Goal: Task Accomplishment & Management: Complete application form

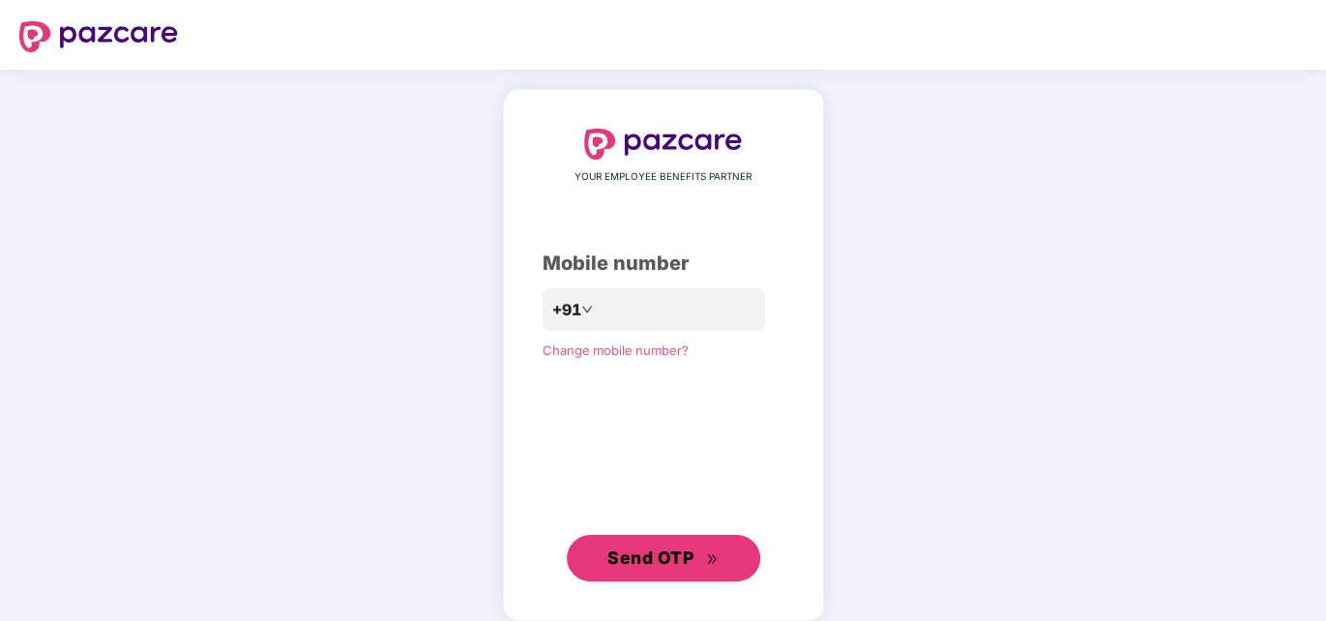
click at [723, 542] on button "Send OTP" at bounding box center [663, 558] width 193 height 46
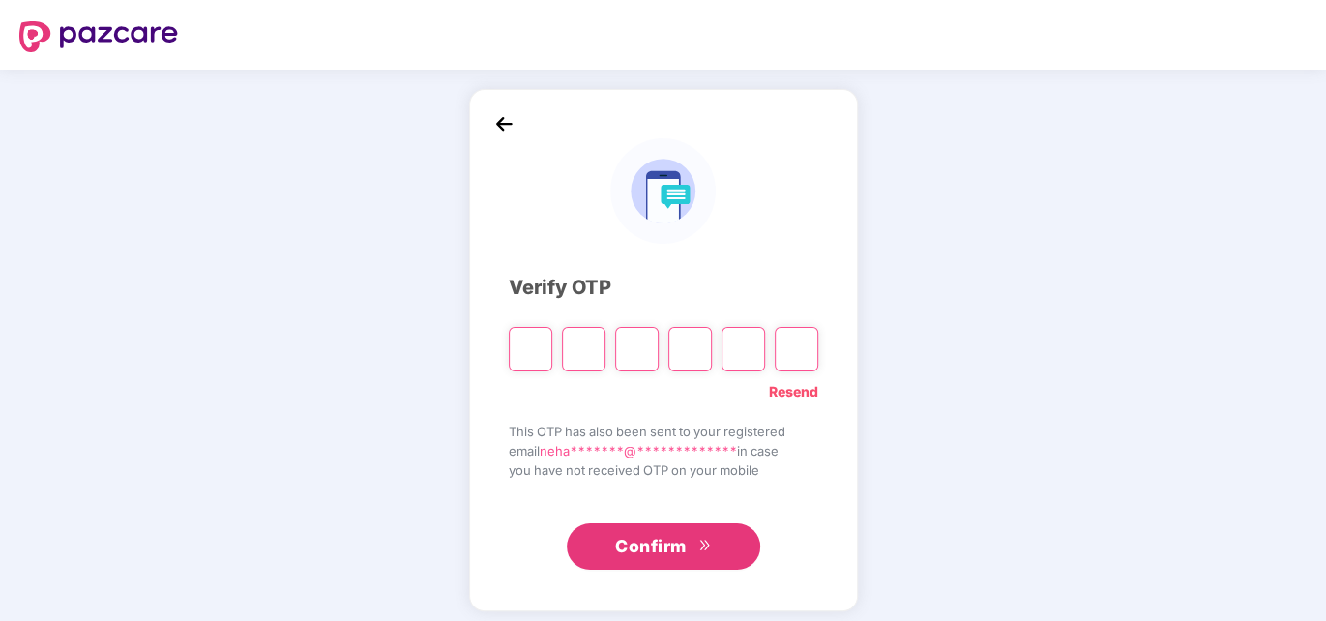
type input "*"
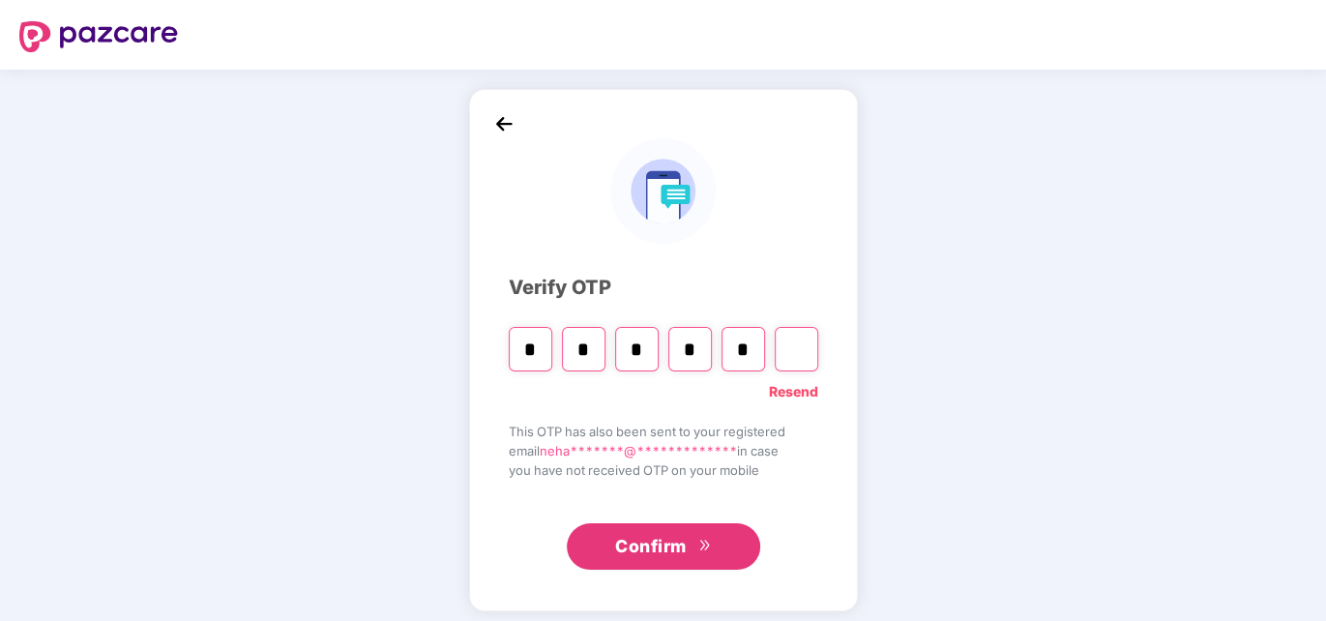
type input "*"
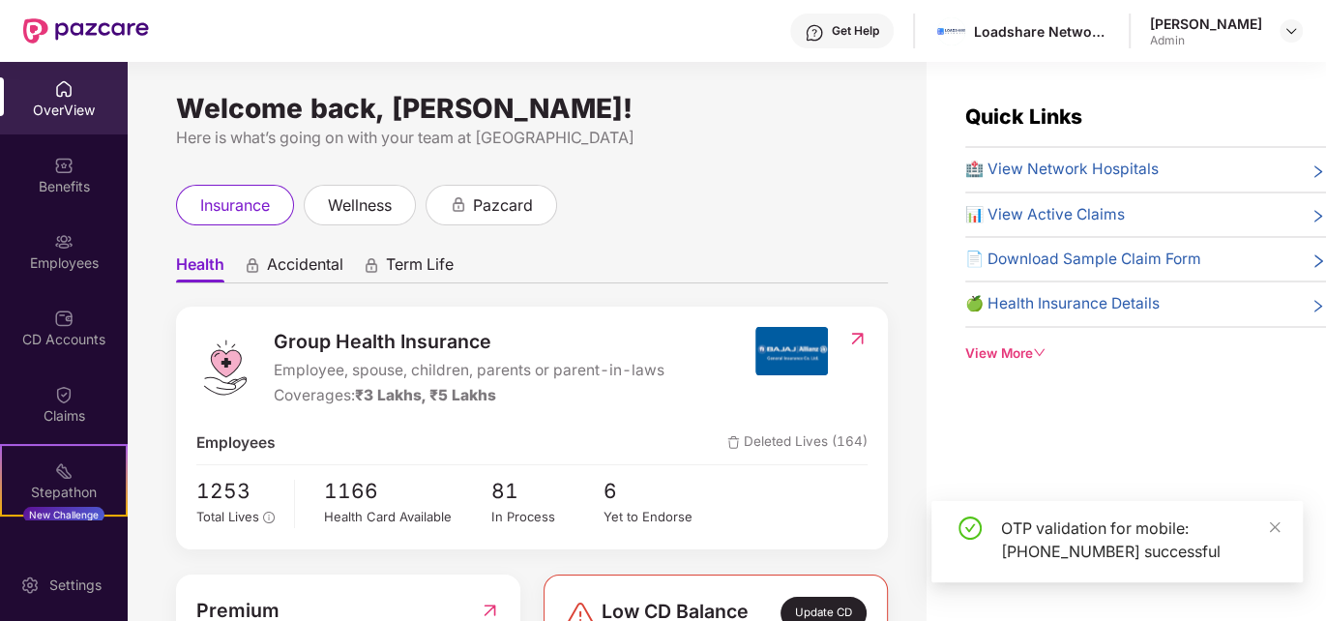
click at [100, 273] on div "Employees" at bounding box center [64, 251] width 128 height 73
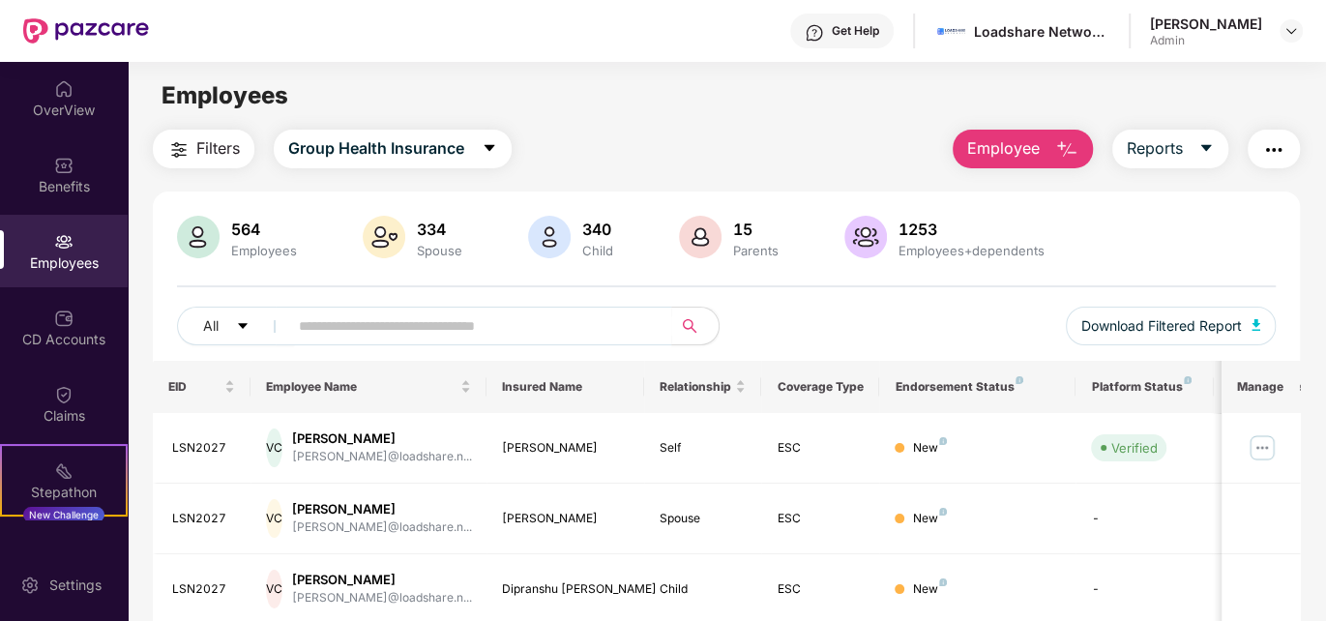
click at [996, 141] on span "Employee" at bounding box center [1003, 148] width 73 height 24
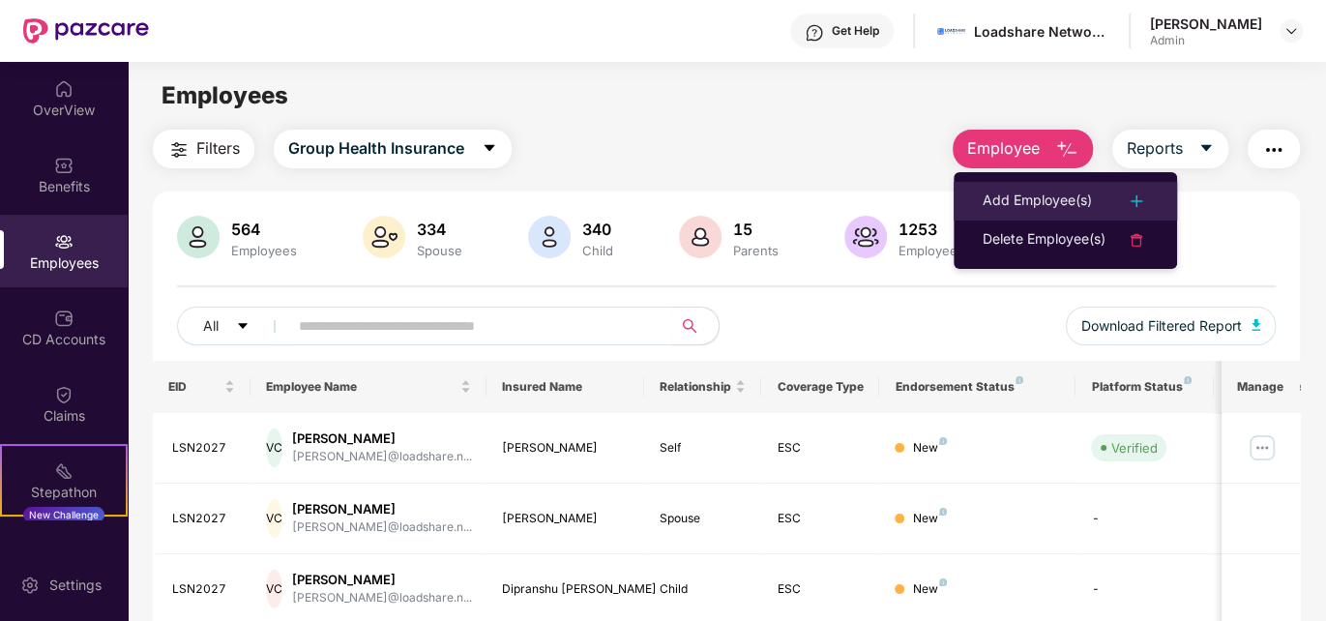
click at [1016, 198] on div "Add Employee(s)" at bounding box center [1036, 201] width 109 height 23
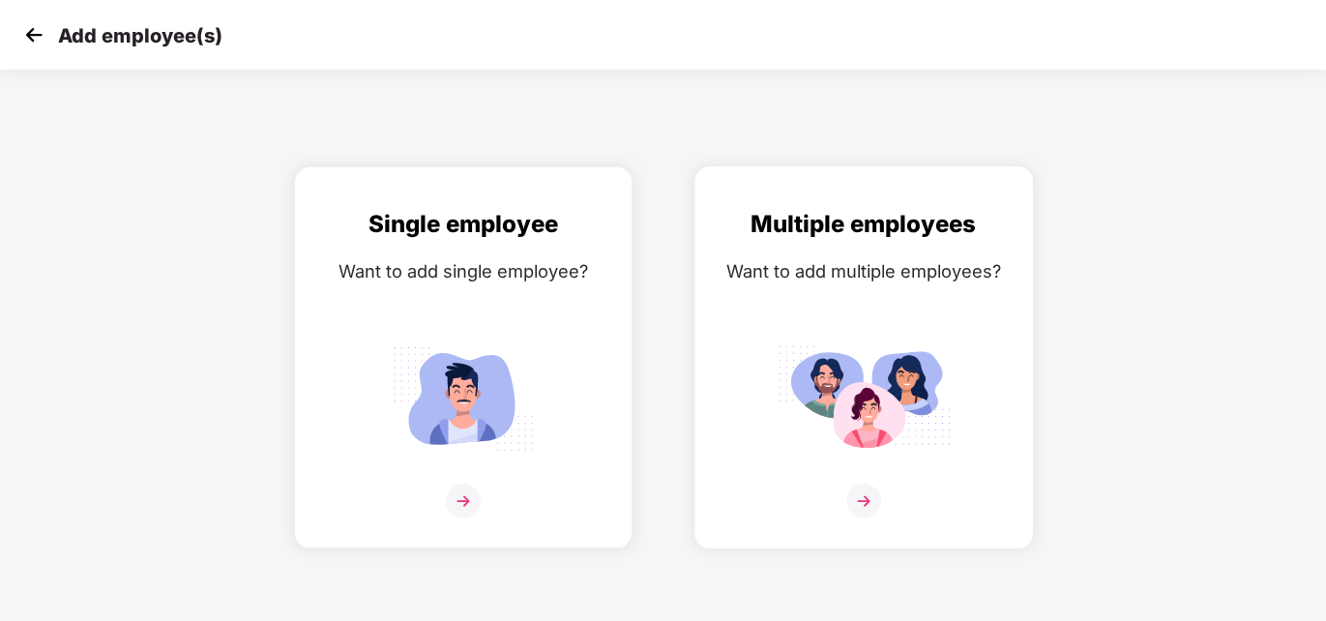
click at [891, 276] on div "Want to add multiple employees?" at bounding box center [864, 271] width 298 height 28
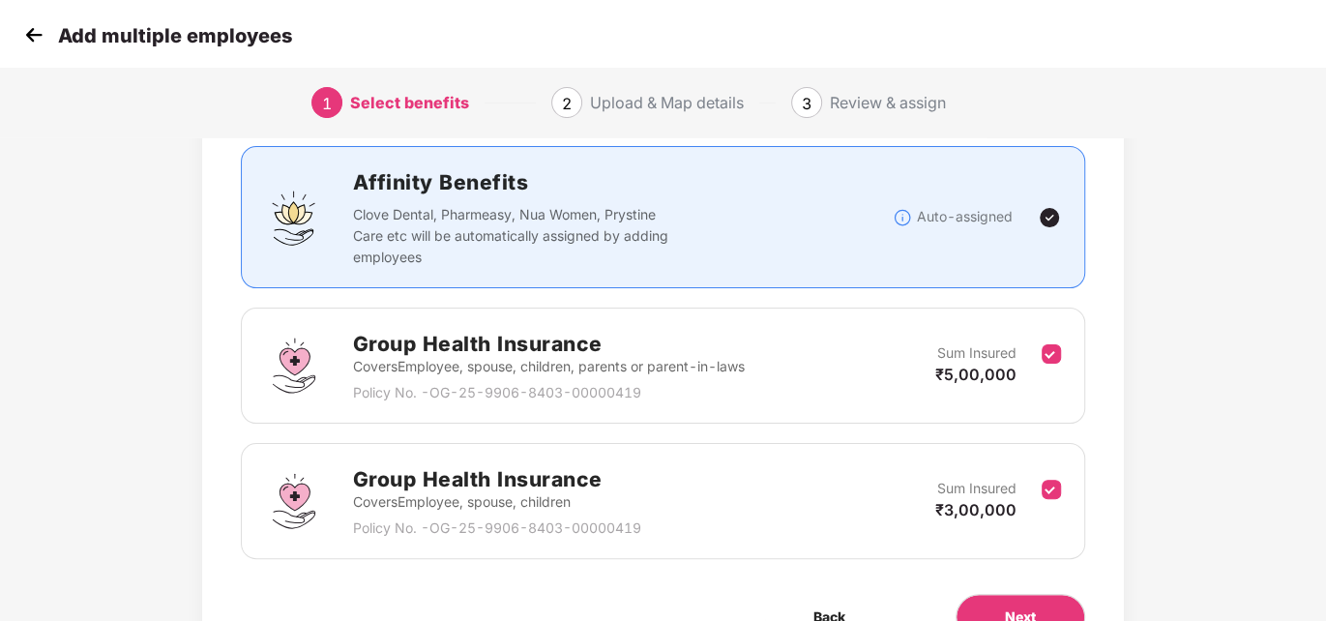
scroll to position [123, 0]
click at [1061, 348] on div "Group Health Insurance Covers Employee, spouse, children, parents or parent-in-…" at bounding box center [662, 366] width 843 height 116
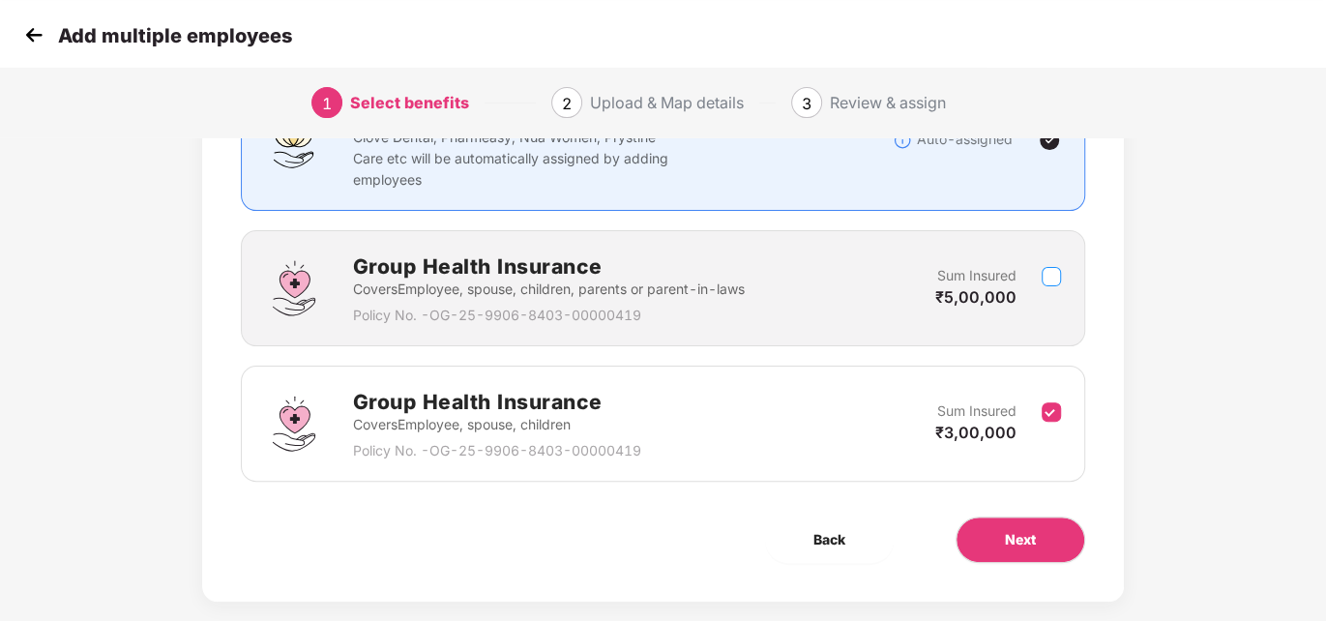
scroll to position [227, 0]
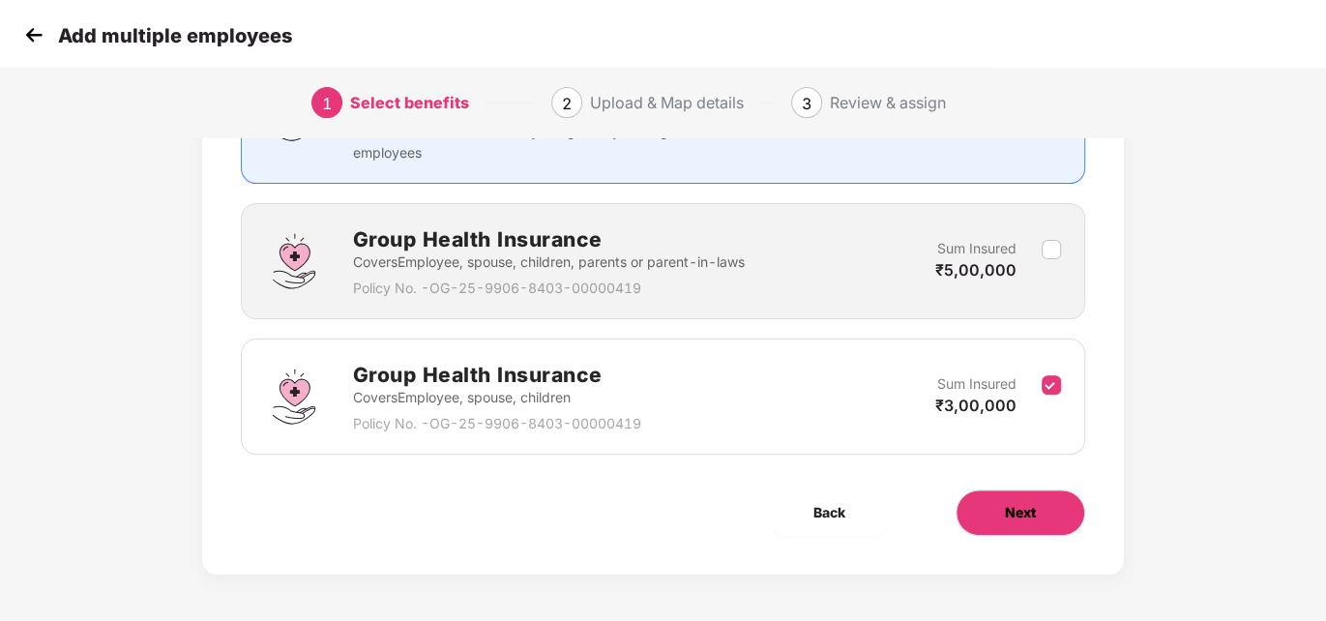
click at [997, 505] on button "Next" at bounding box center [1020, 512] width 130 height 46
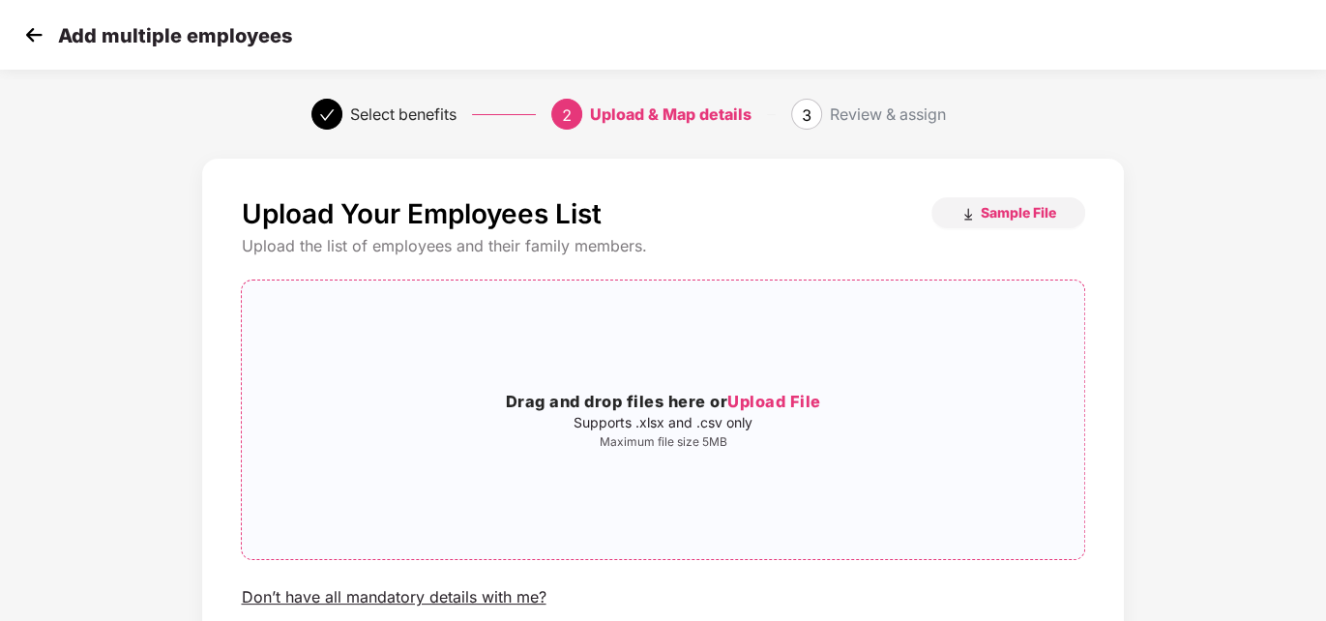
click at [820, 434] on p "Maximum file size 5MB" at bounding box center [662, 441] width 841 height 15
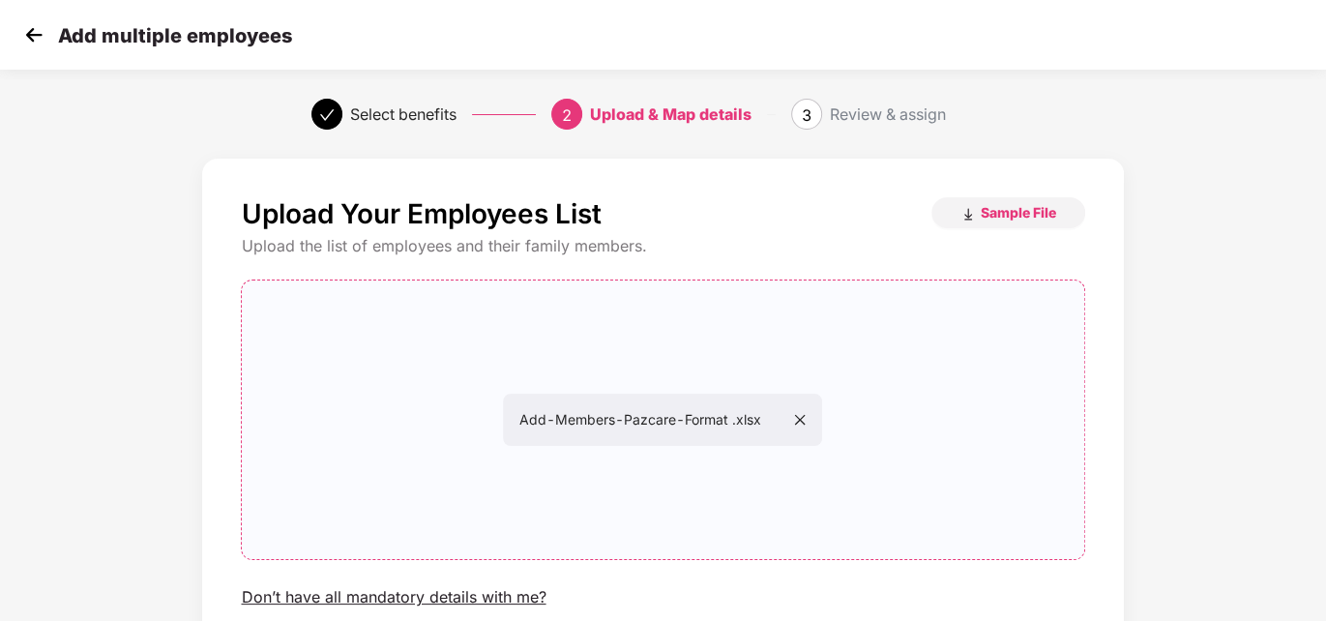
scroll to position [156, 0]
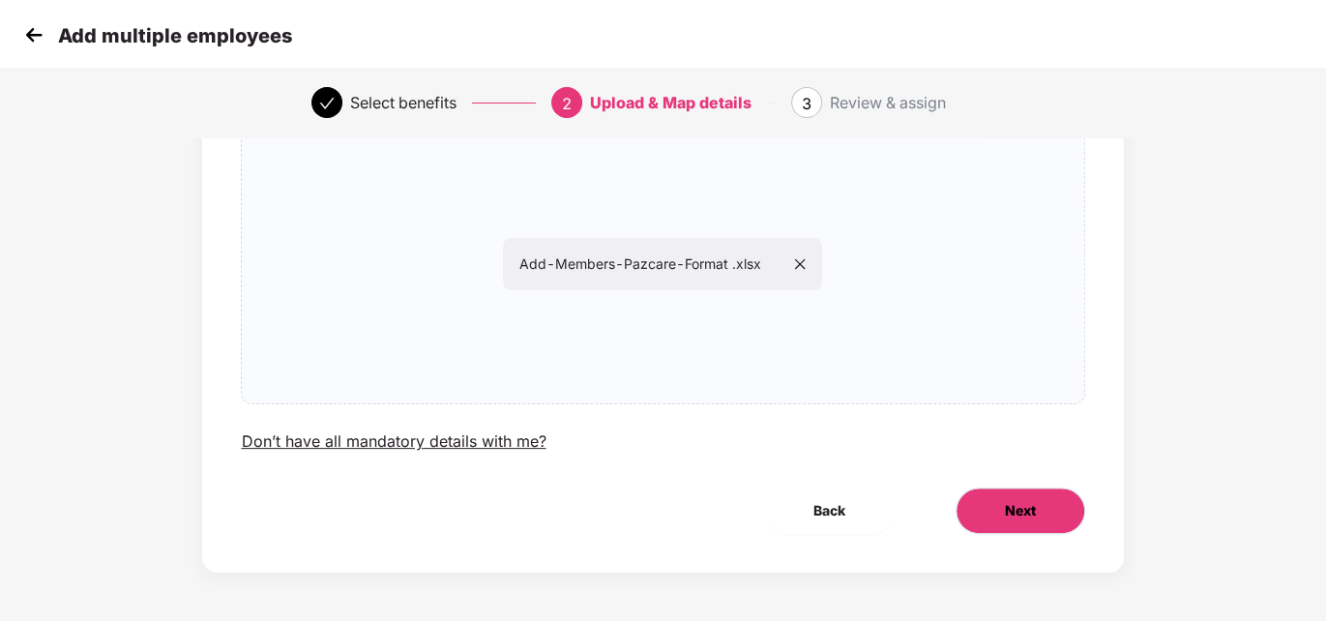
click at [1022, 510] on span "Next" at bounding box center [1020, 510] width 31 height 21
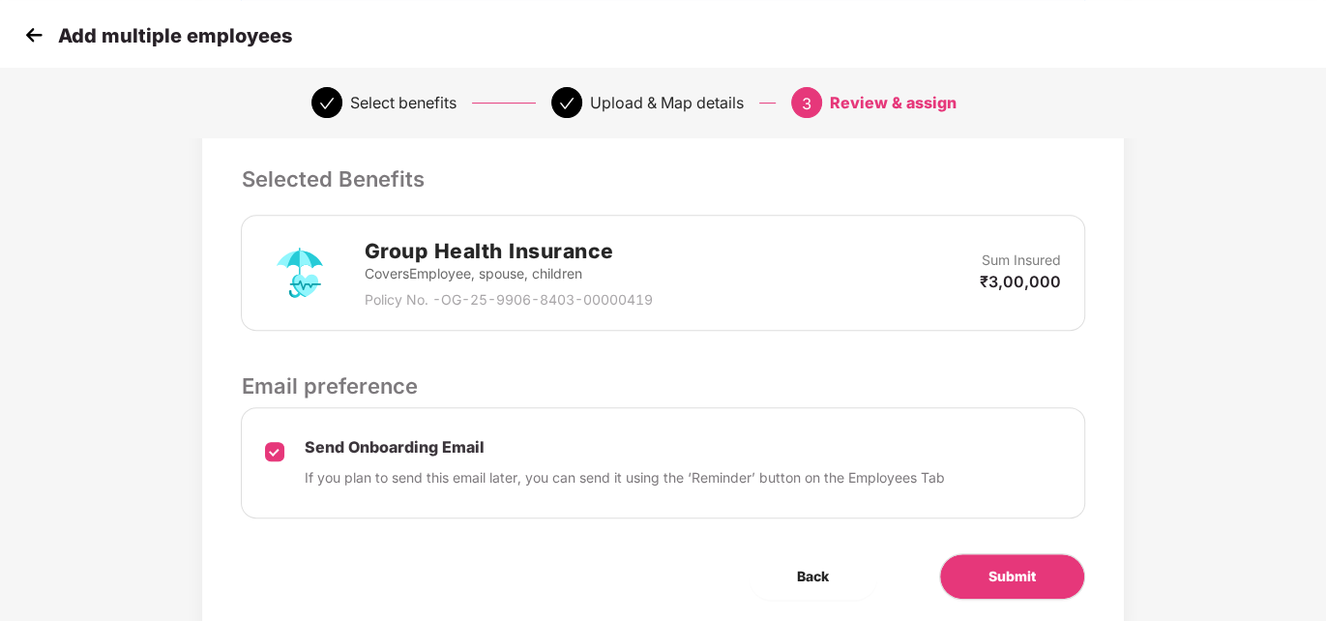
scroll to position [423, 0]
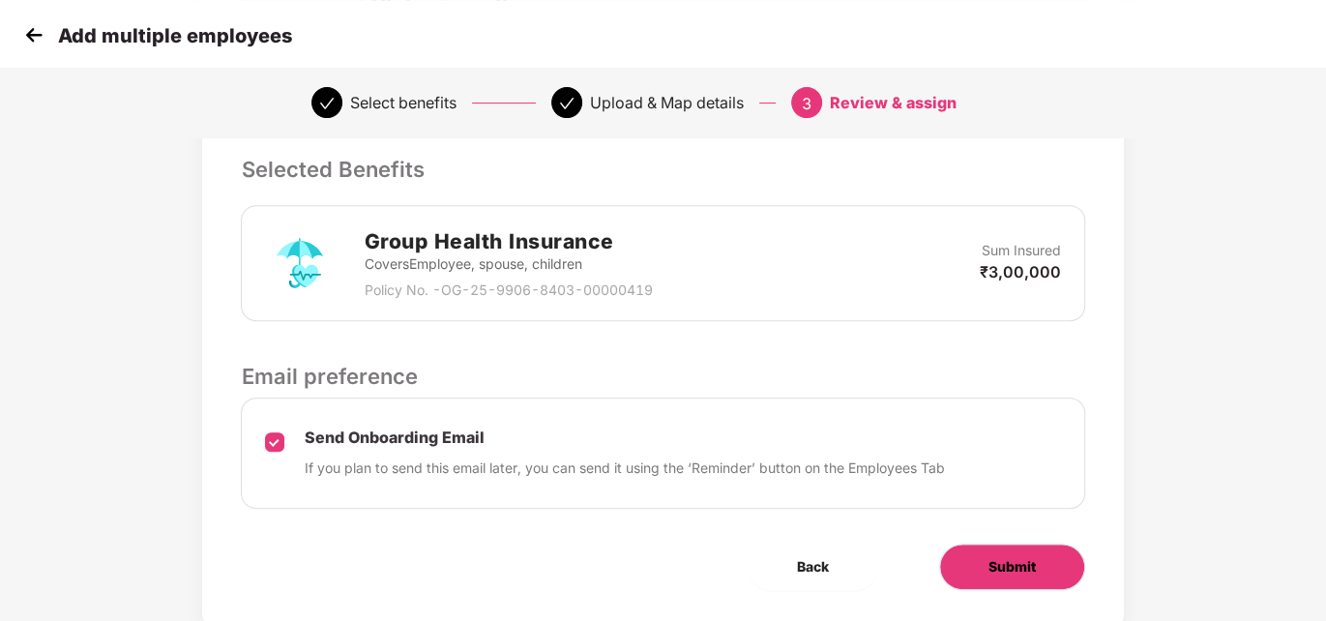
click at [978, 550] on button "Submit" at bounding box center [1012, 566] width 146 height 46
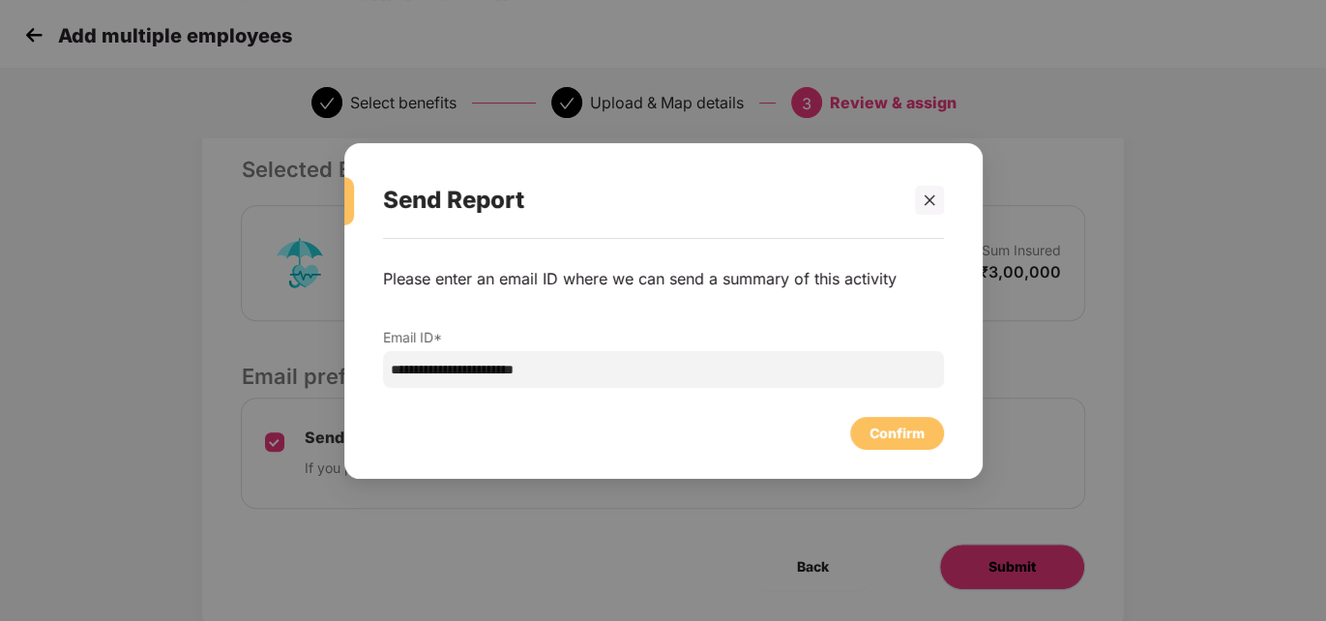
scroll to position [0, 0]
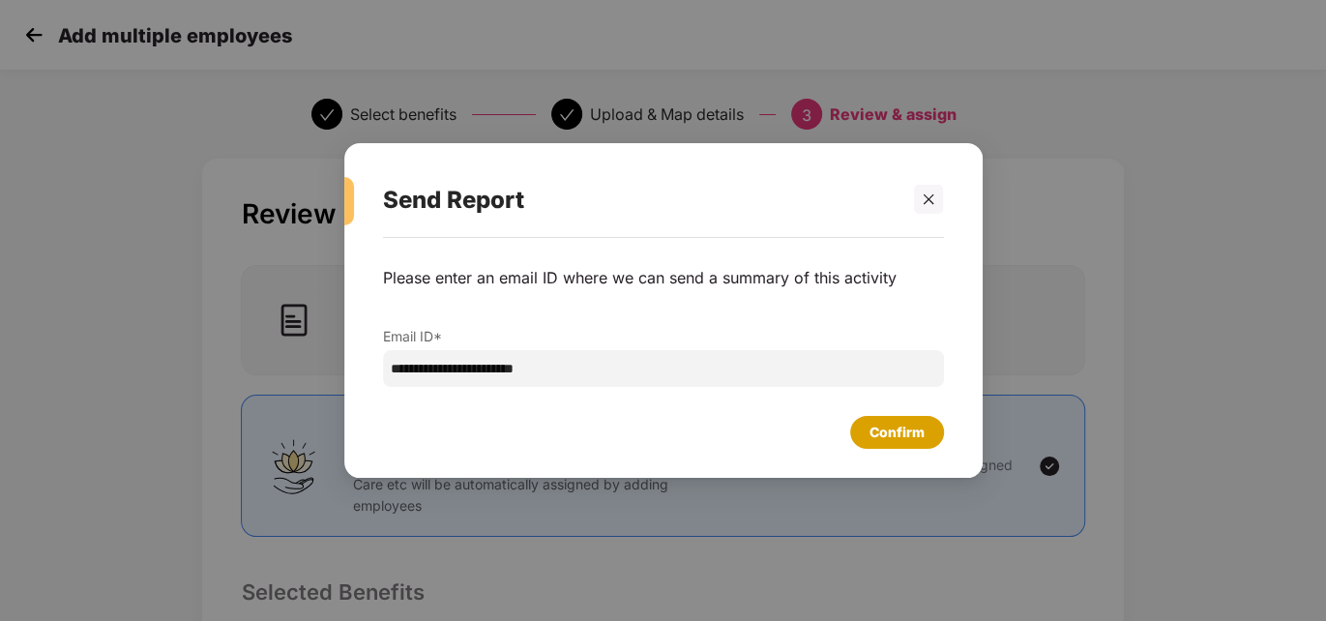
click at [875, 430] on div "Confirm" at bounding box center [896, 432] width 55 height 21
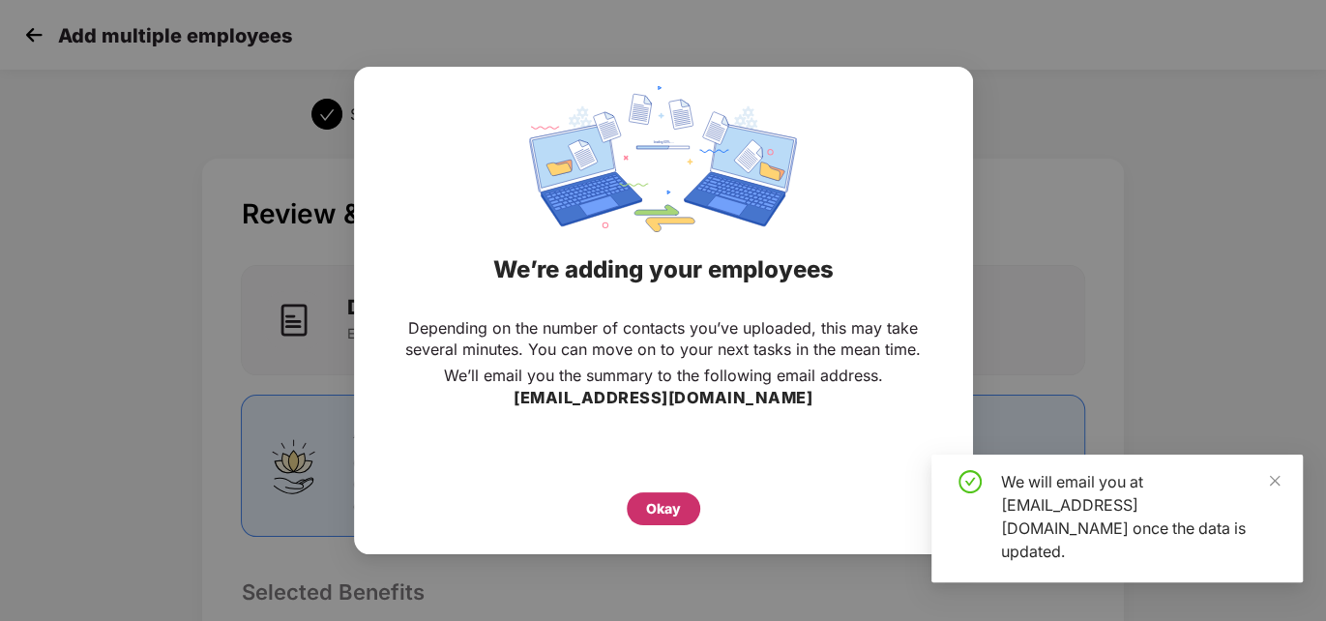
click at [661, 508] on div "Okay" at bounding box center [663, 508] width 35 height 21
